Goal: Entertainment & Leisure: Consume media (video, audio)

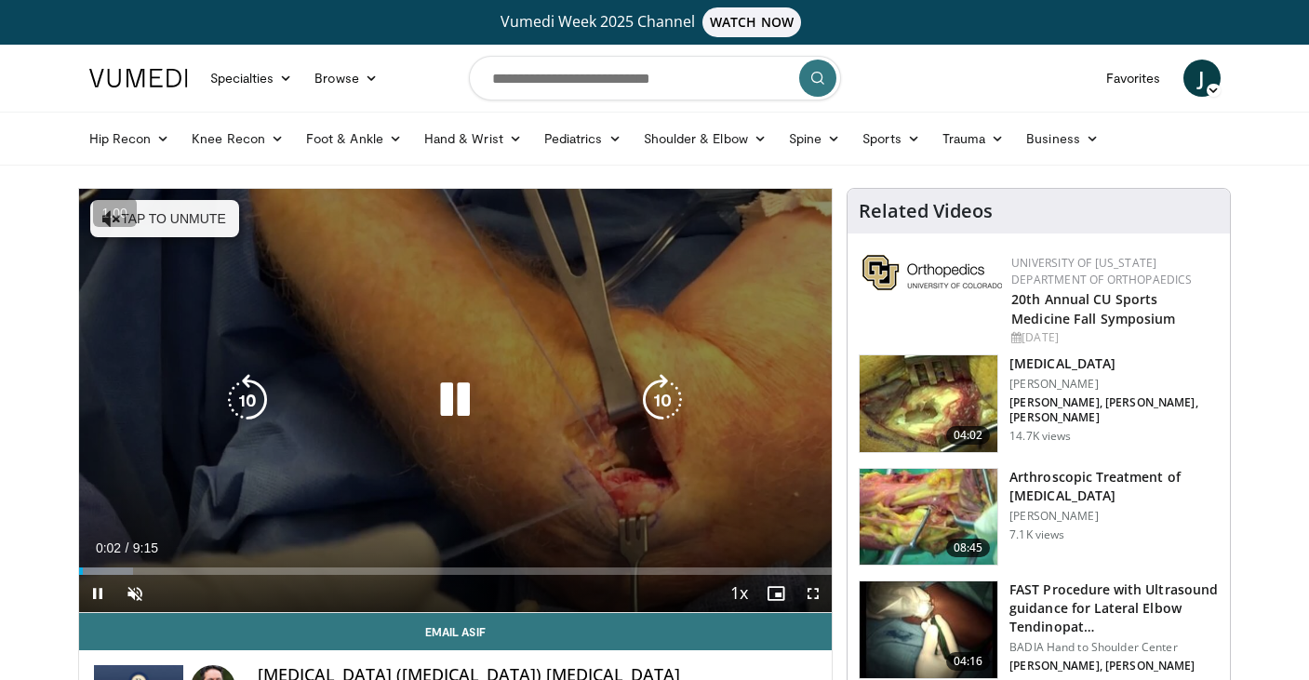
click at [214, 222] on button "Tap to unmute" at bounding box center [164, 218] width 149 height 37
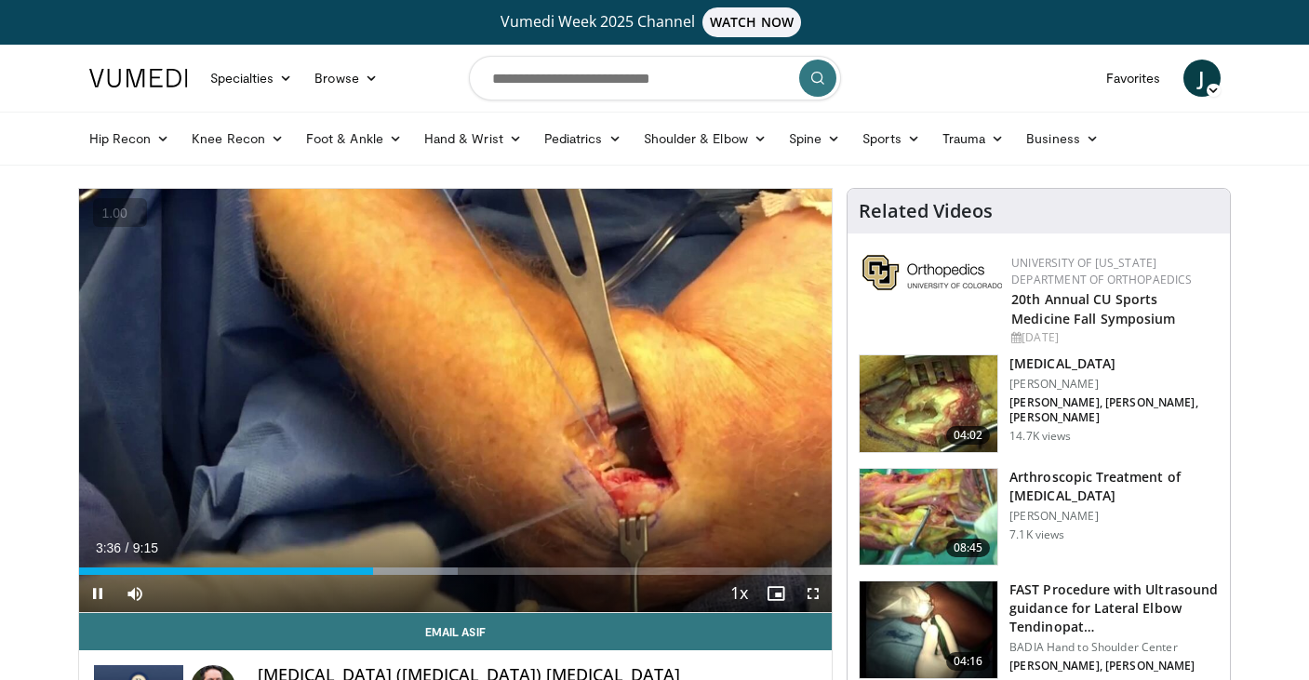
click at [0, 0] on button "+" at bounding box center [0, 0] width 0 height 0
click at [451, 411] on div "10 seconds Tap to unmute" at bounding box center [456, 400] width 754 height 423
